Goal: Information Seeking & Learning: Compare options

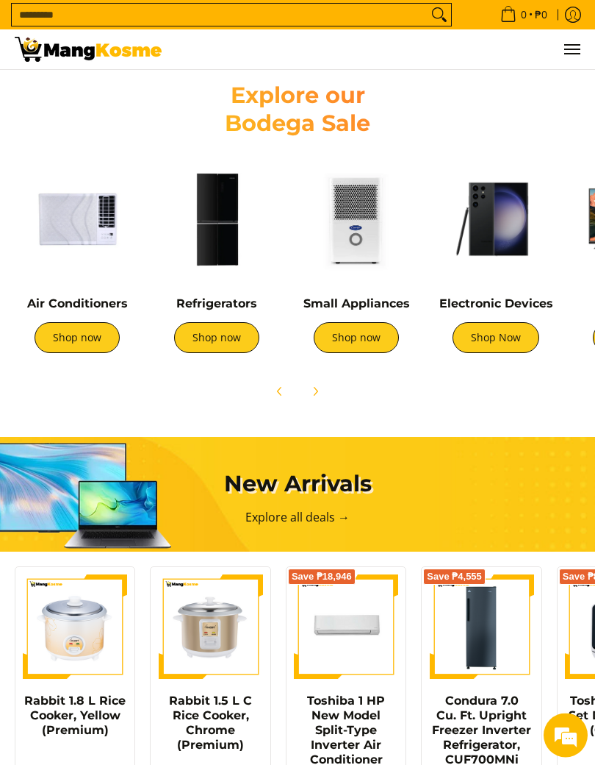
scroll to position [755, 0]
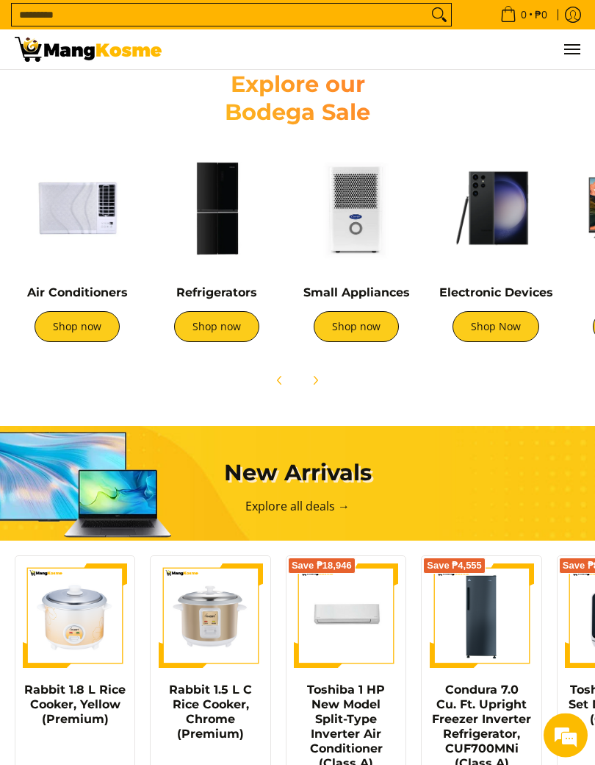
click at [57, 322] on link "Shop now" at bounding box center [77, 327] width 85 height 31
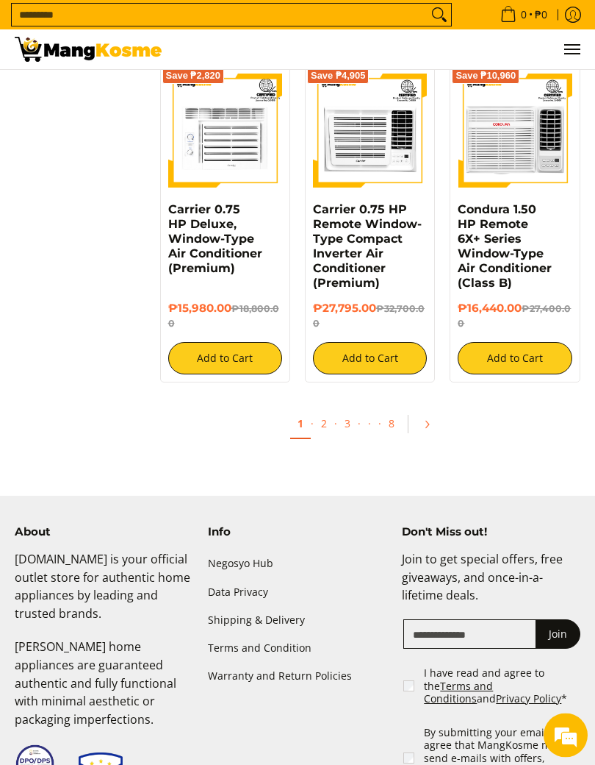
scroll to position [2488, 0]
click at [315, 412] on link "2" at bounding box center [324, 423] width 21 height 29
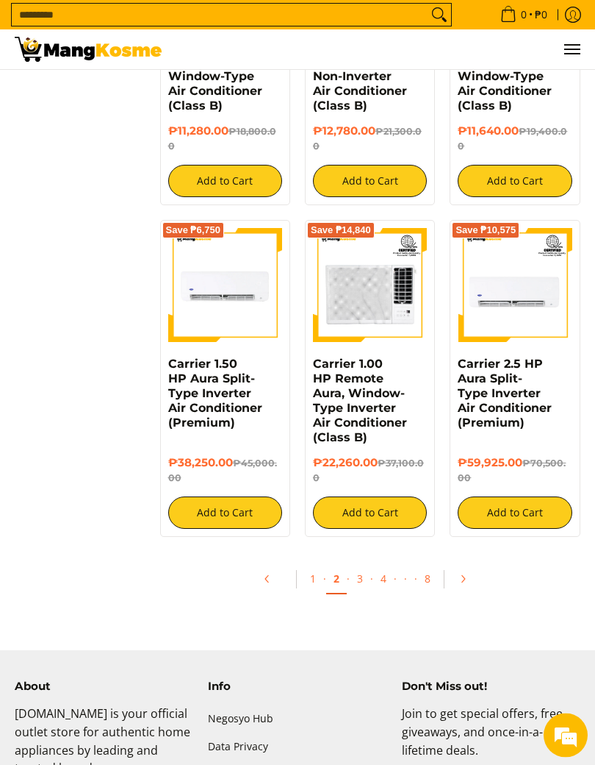
scroll to position [2333, 0]
click at [359, 592] on link "3" at bounding box center [360, 578] width 21 height 29
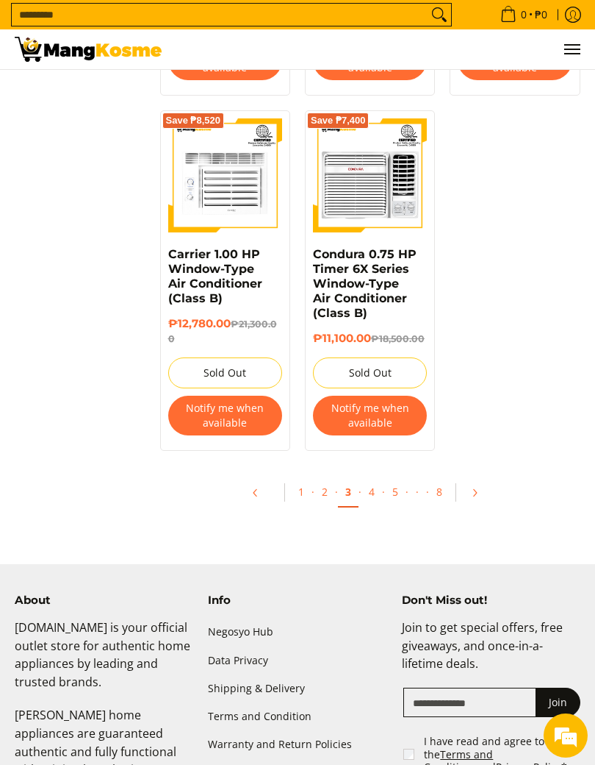
scroll to position [2846, 0]
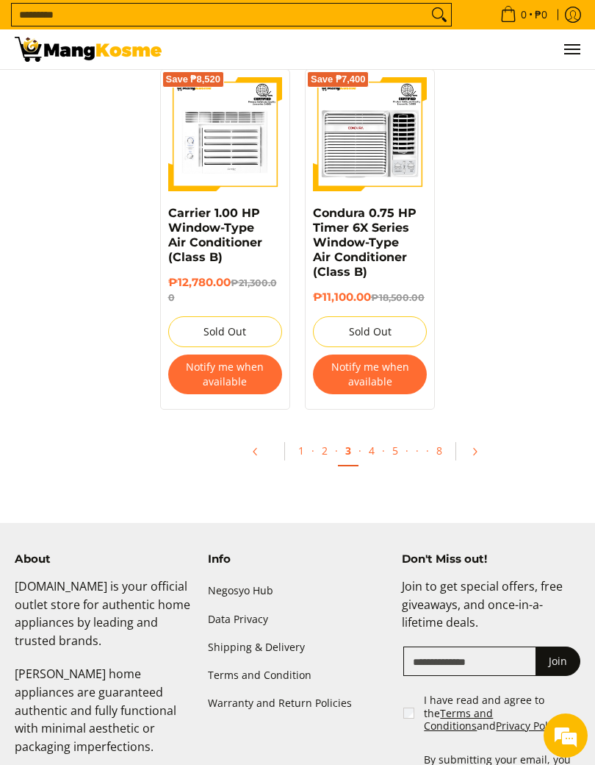
click at [368, 439] on link "4" at bounding box center [372, 450] width 21 height 29
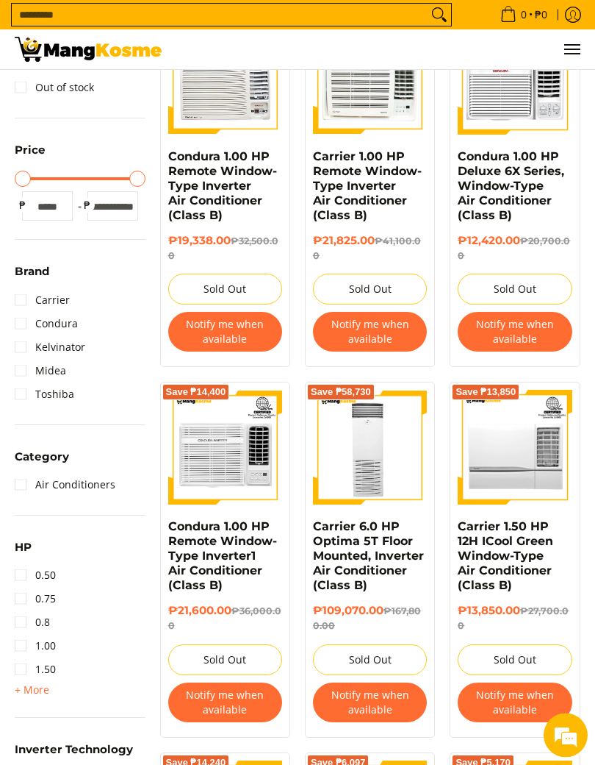
scroll to position [282, 0]
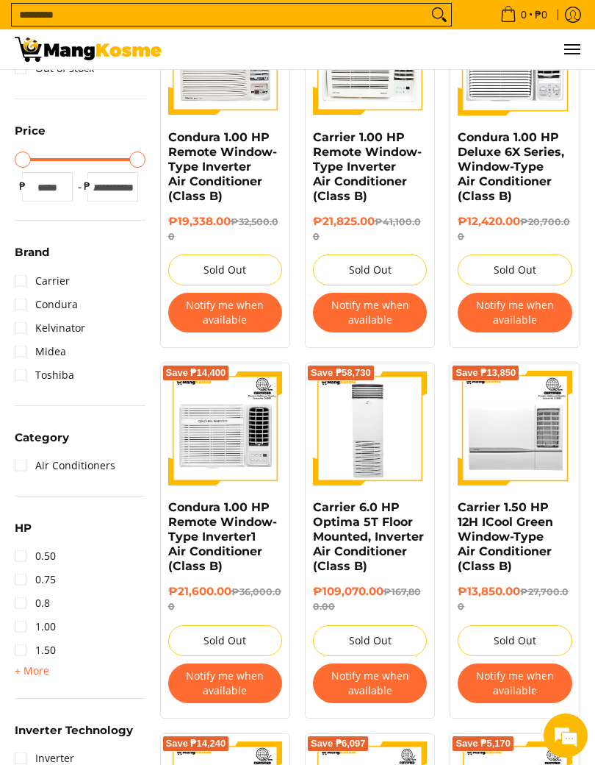
click at [26, 357] on link "Midea" at bounding box center [40, 352] width 51 height 24
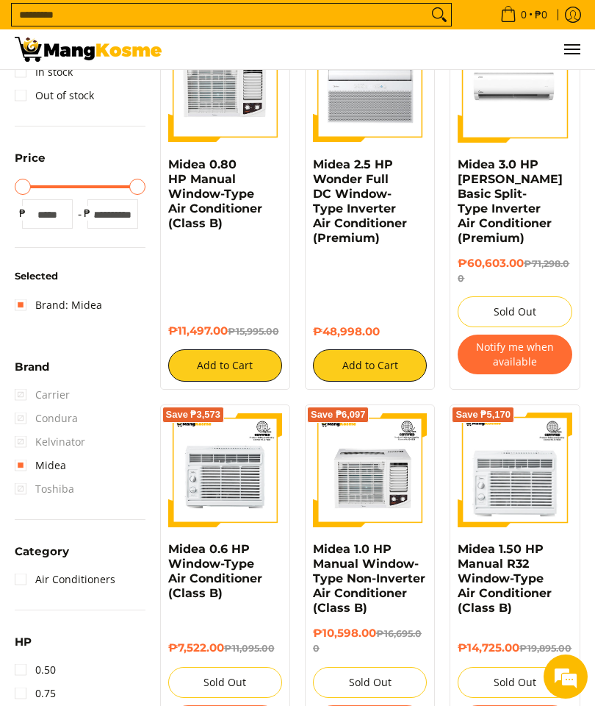
scroll to position [144, 0]
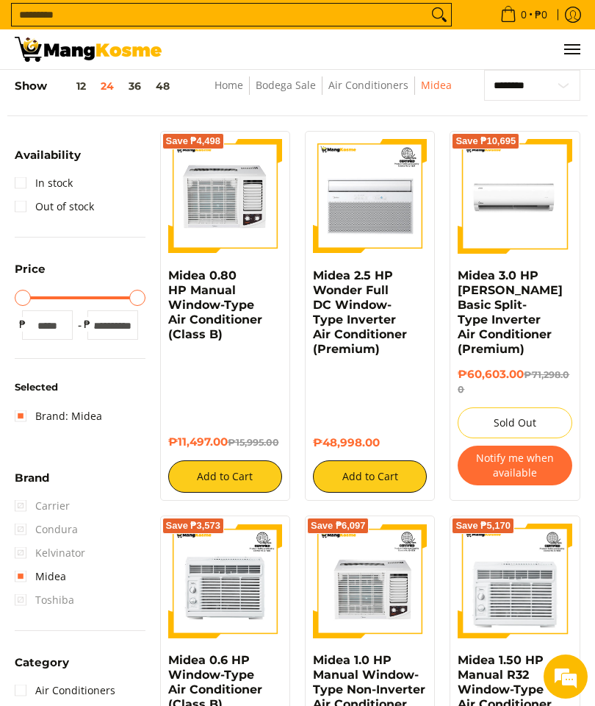
click at [23, 530] on span "Condura" at bounding box center [46, 530] width 63 height 24
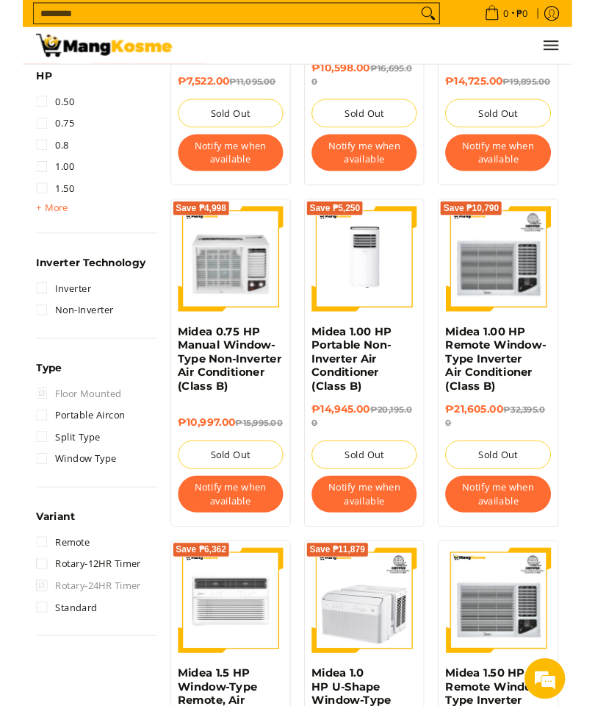
scroll to position [816, 0]
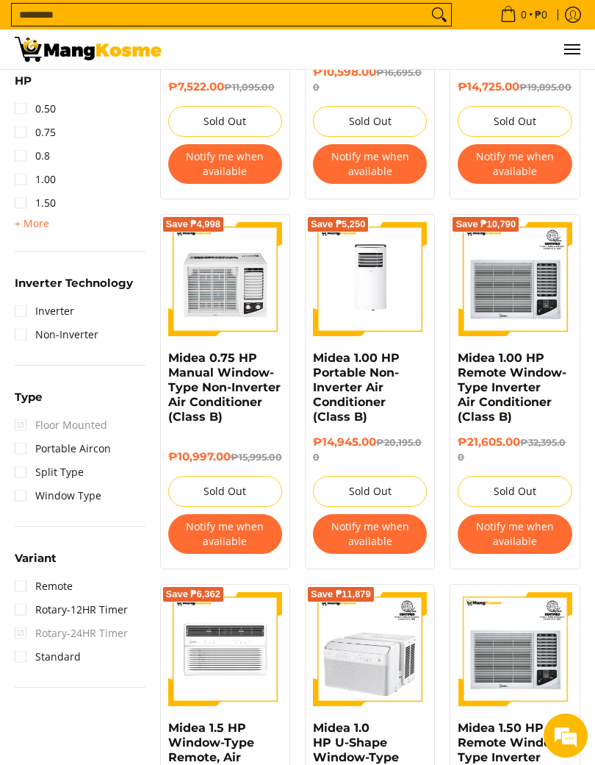
click at [26, 478] on link "Split Type" at bounding box center [49, 472] width 69 height 24
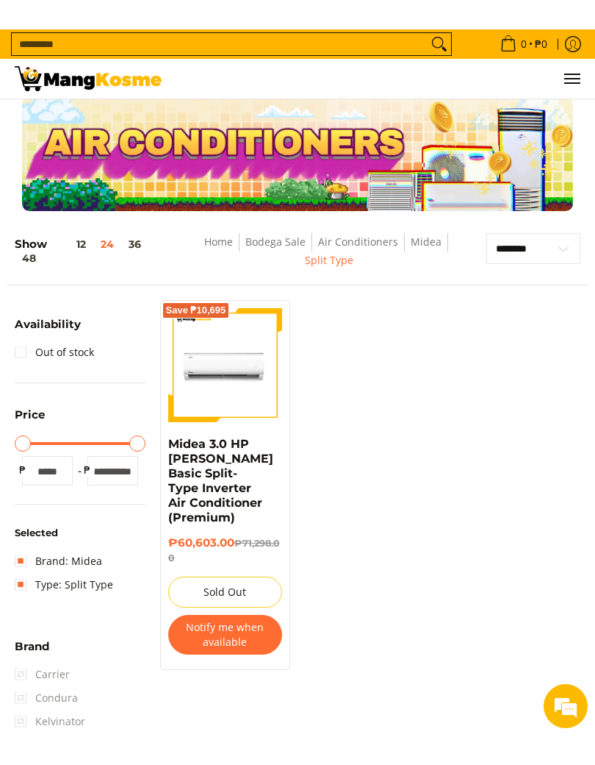
scroll to position [67, 0]
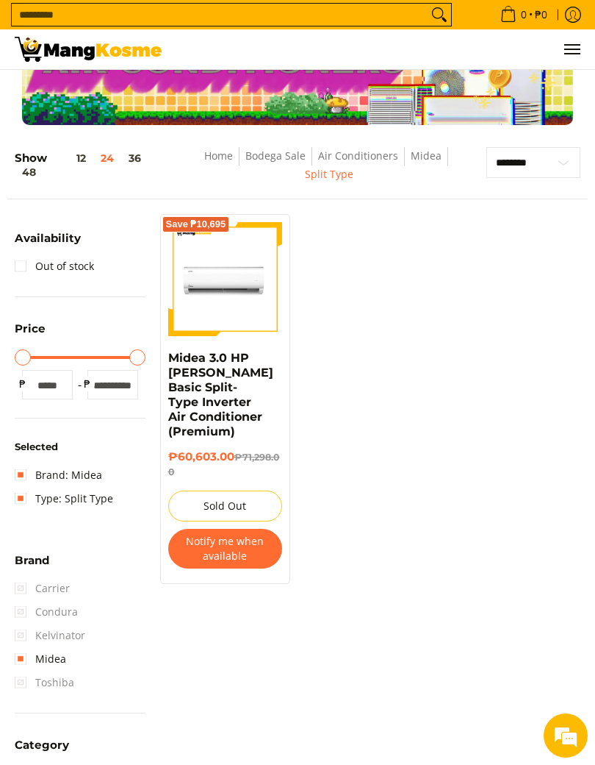
click at [24, 655] on link "Midea" at bounding box center [40, 659] width 51 height 24
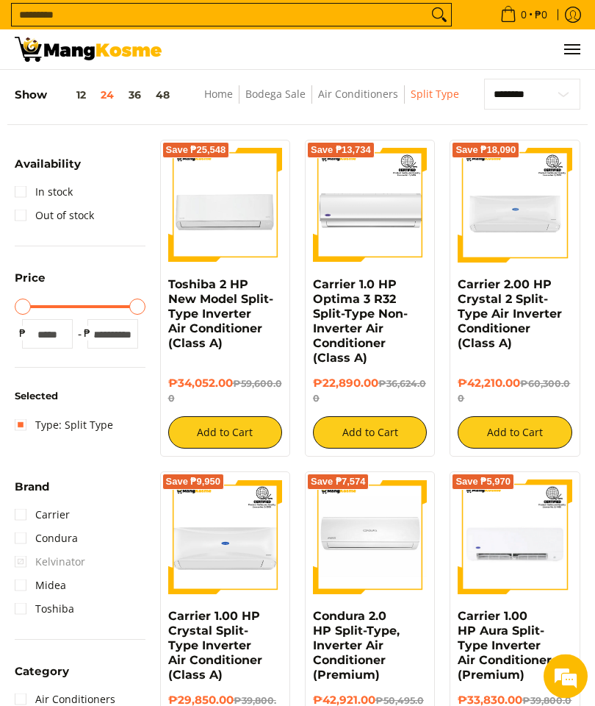
scroll to position [144, 0]
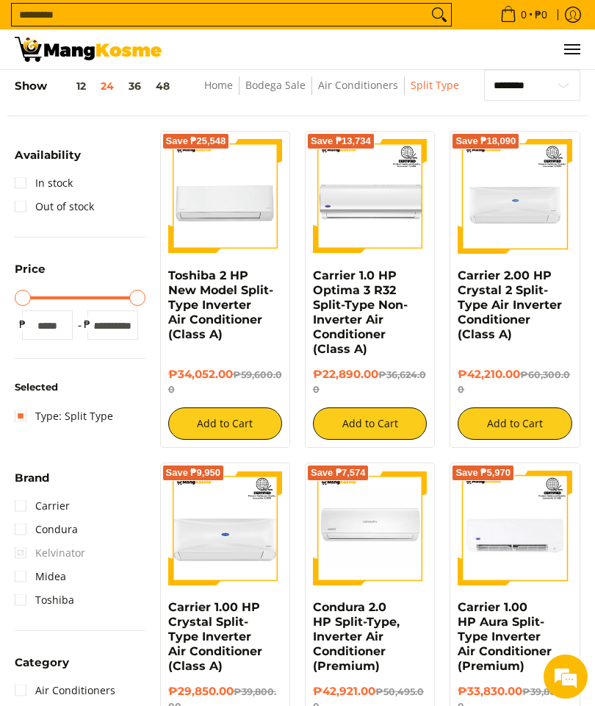
click at [34, 535] on link "Condura" at bounding box center [46, 530] width 63 height 24
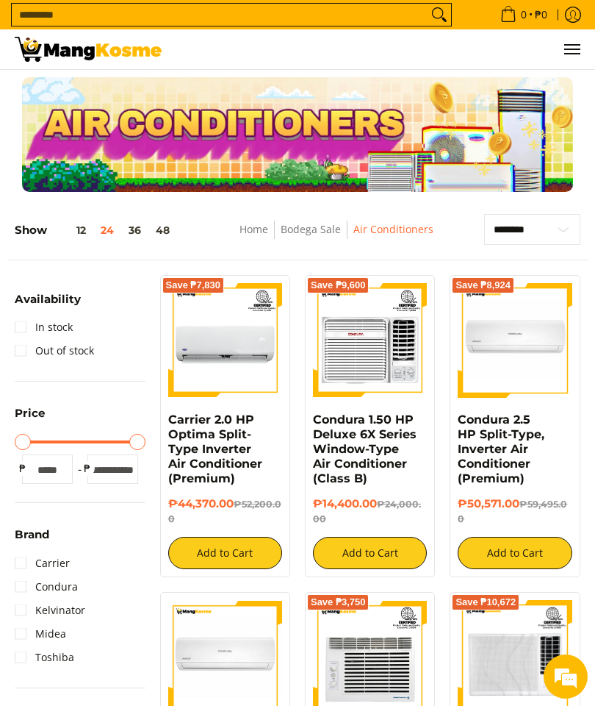
click at [301, 234] on link "Bodega Sale" at bounding box center [311, 229] width 60 height 14
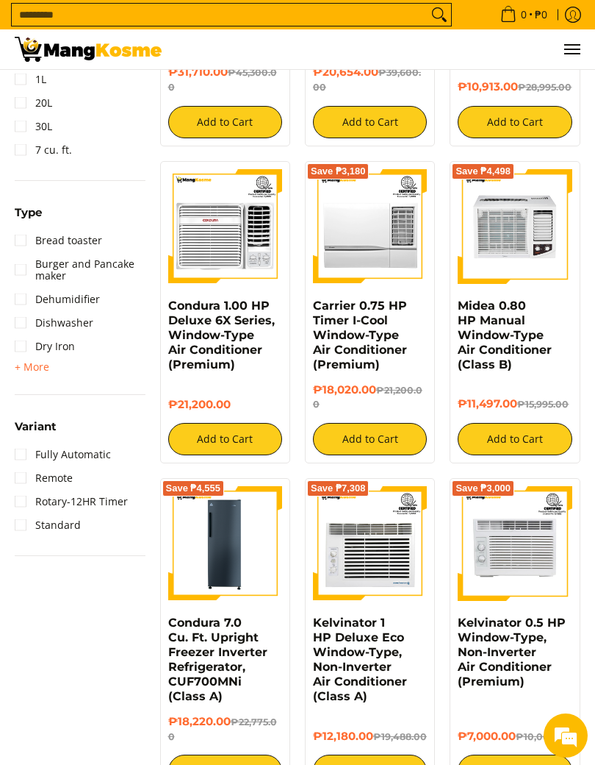
scroll to position [1664, 0]
